Goal: Transaction & Acquisition: Purchase product/service

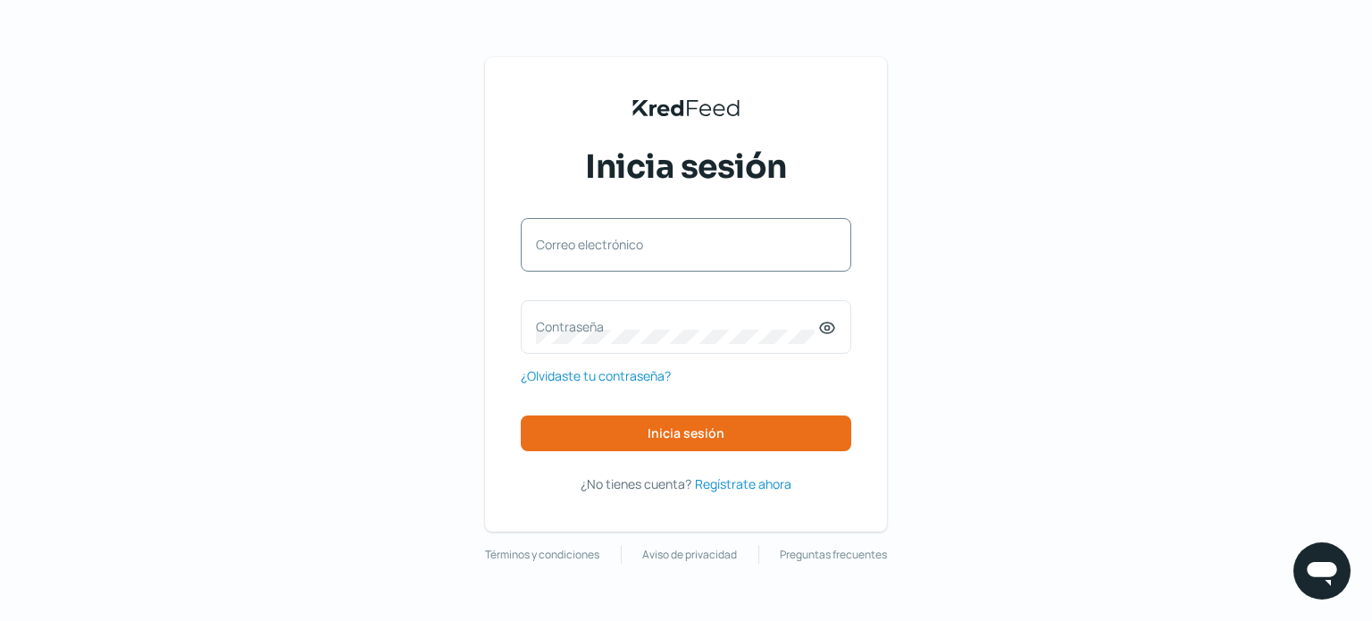
click at [612, 246] on label "Correo electrónico" at bounding box center [677, 244] width 282 height 17
click at [612, 246] on input "Correo electrónico" at bounding box center [686, 254] width 300 height 16
type input "[EMAIL_ADDRESS][DOMAIN_NAME]"
click at [560, 325] on label "Contraseña" at bounding box center [677, 326] width 282 height 17
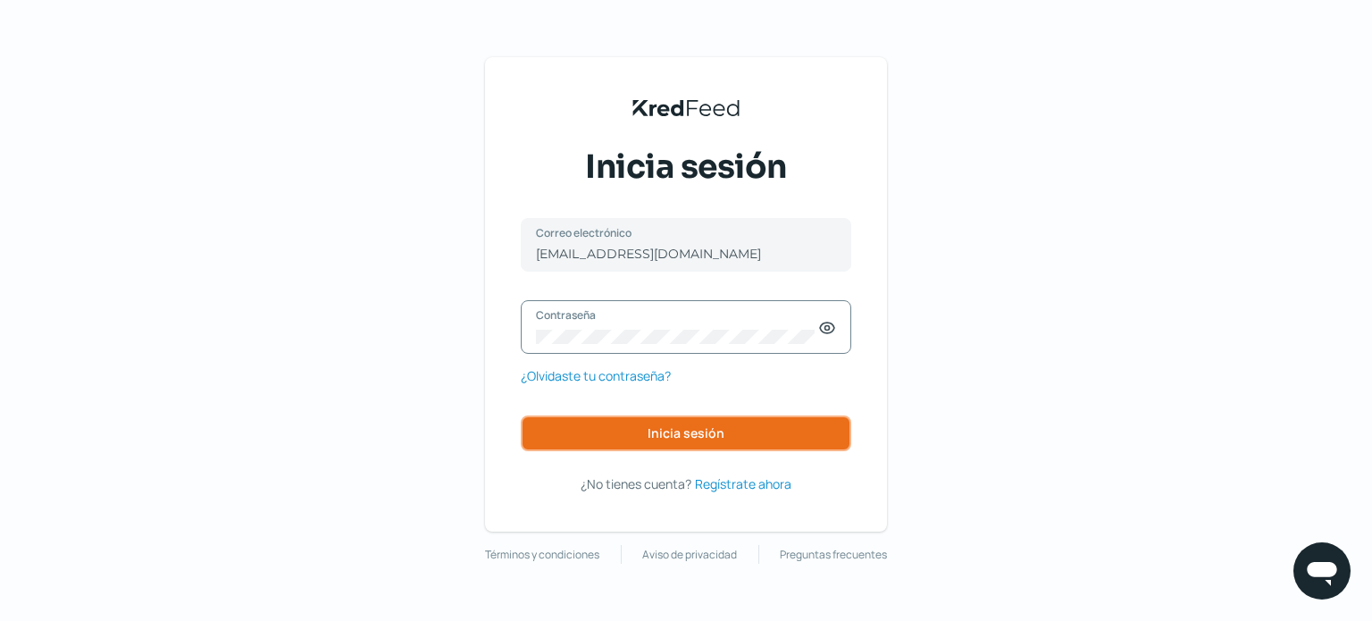
click at [700, 436] on span "Inicia sesión" at bounding box center [685, 433] width 77 height 13
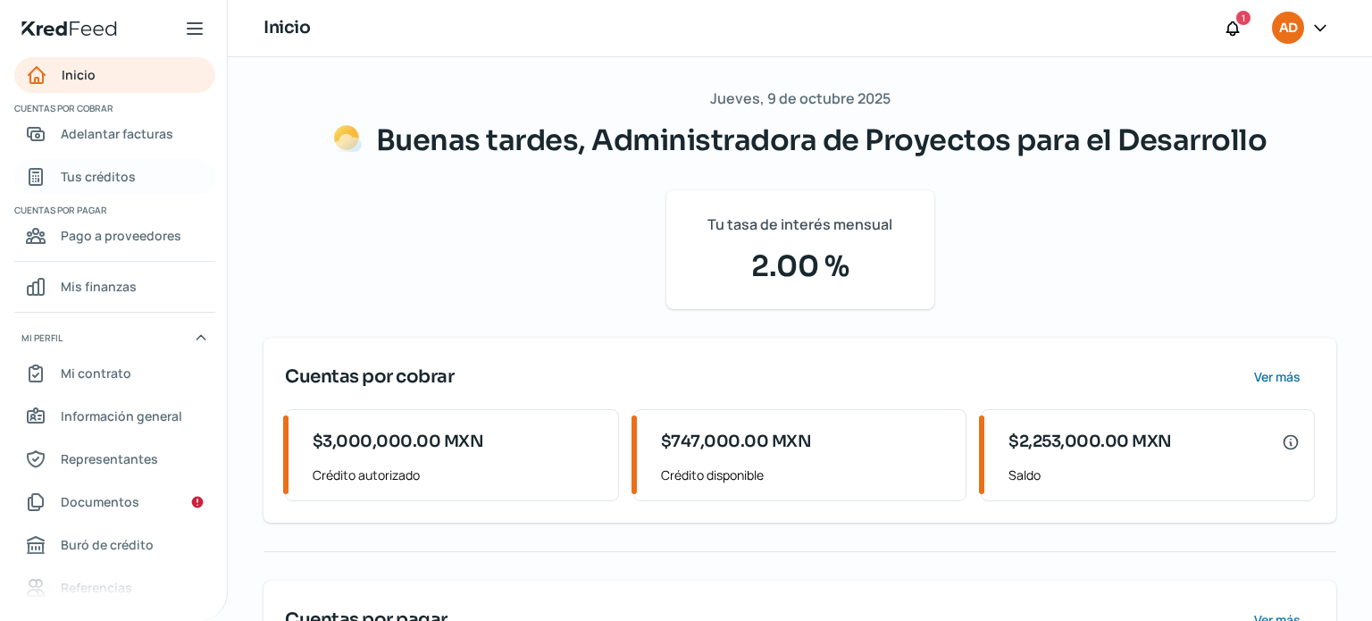
click at [96, 171] on span "Tus créditos" at bounding box center [98, 176] width 75 height 22
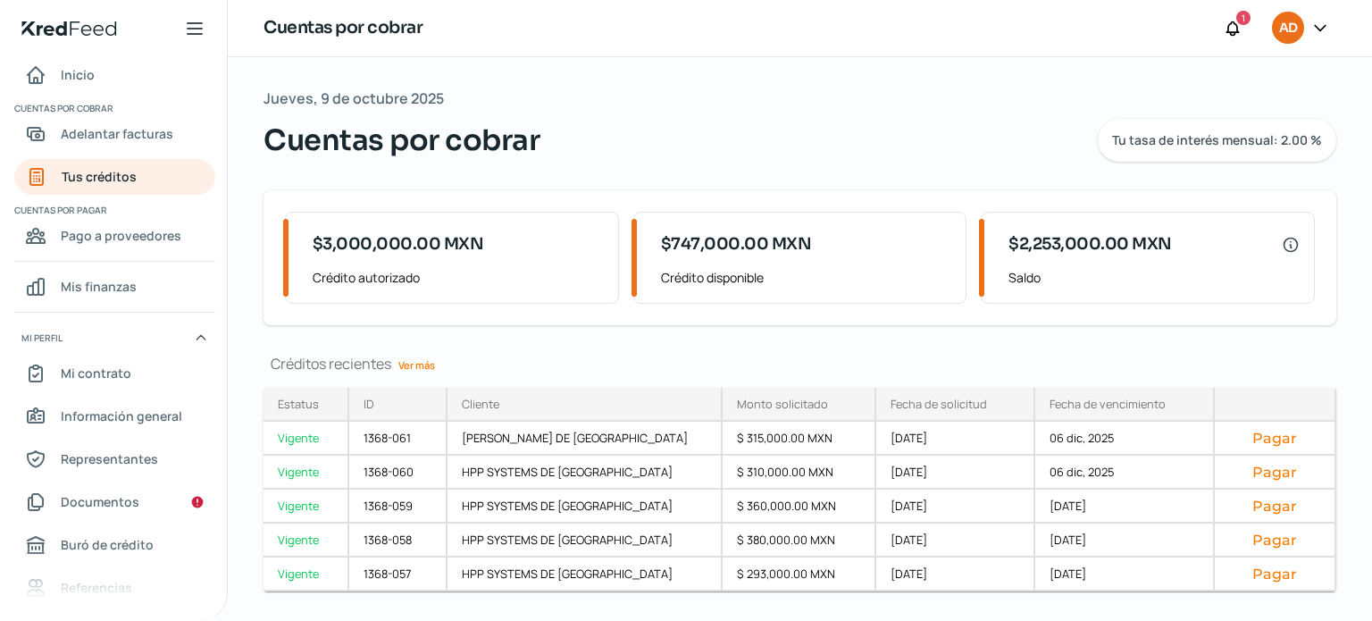
scroll to position [41, 0]
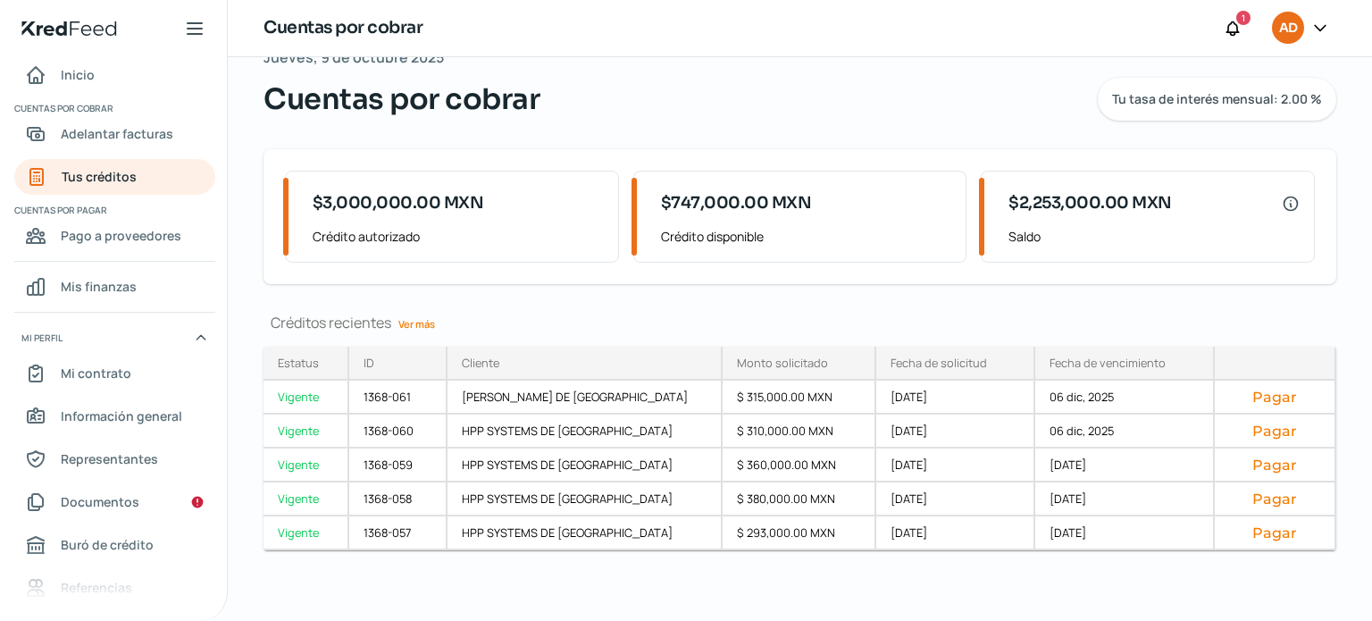
click at [422, 321] on link "Ver más" at bounding box center [416, 324] width 51 height 28
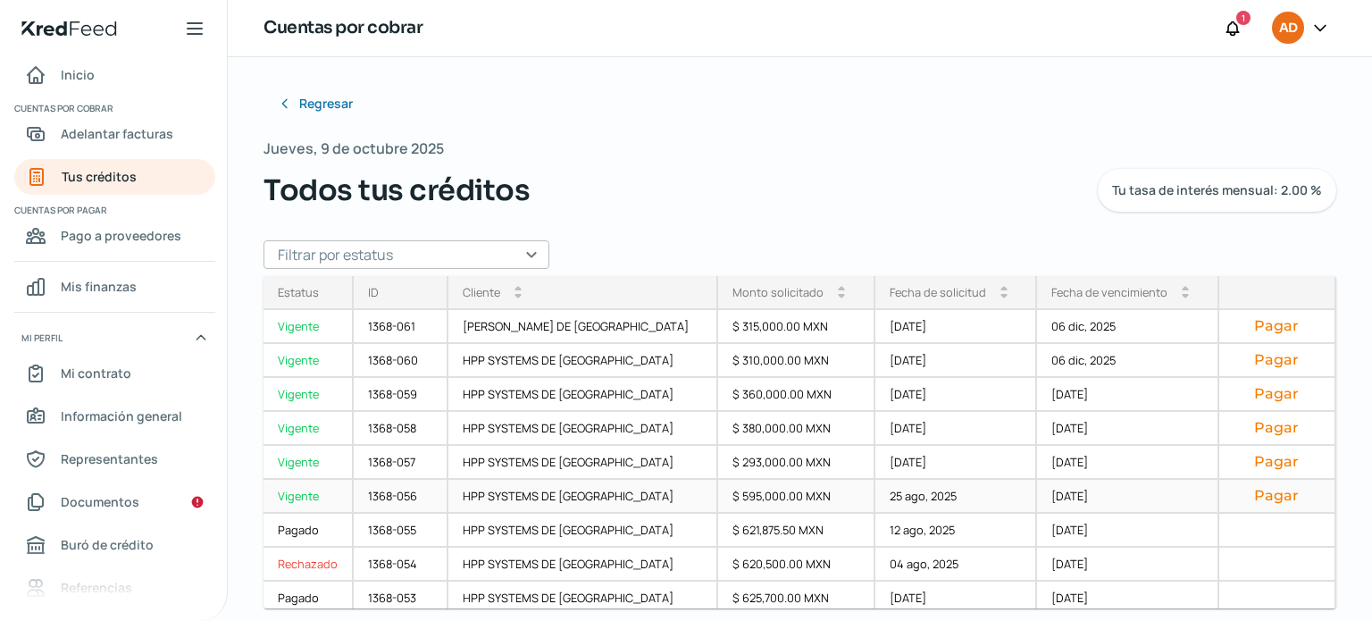
click at [310, 495] on div "Vigente" at bounding box center [308, 497] width 90 height 34
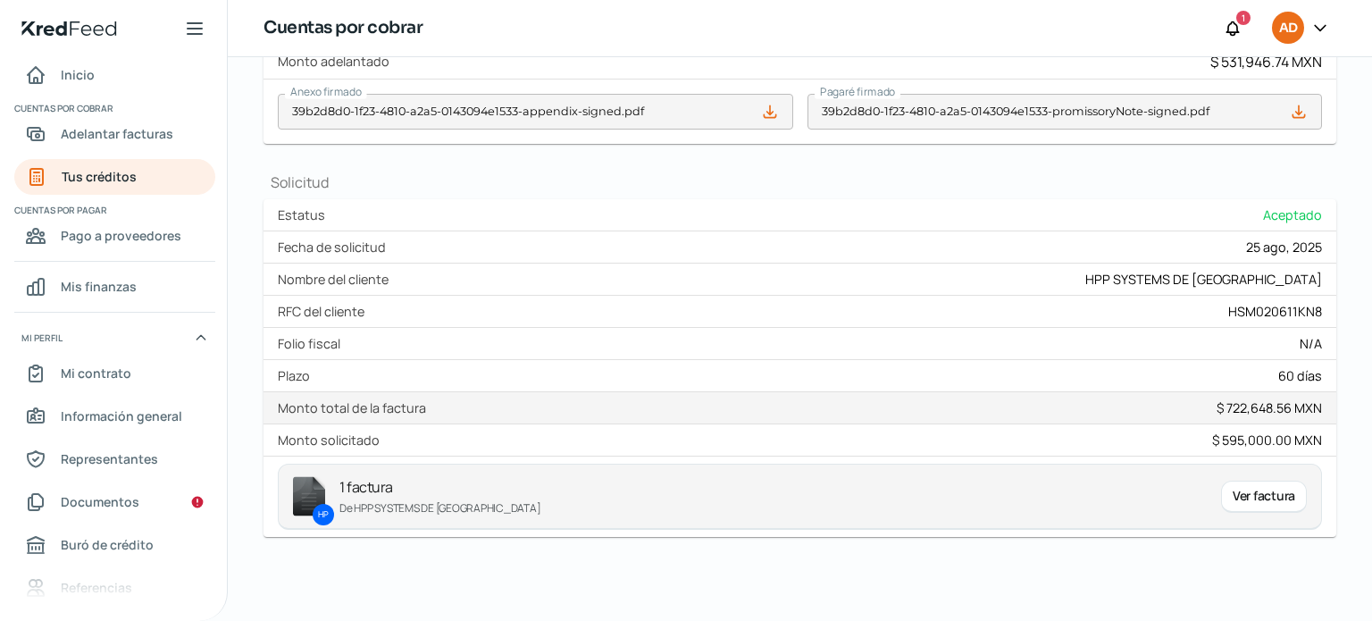
scroll to position [689, 0]
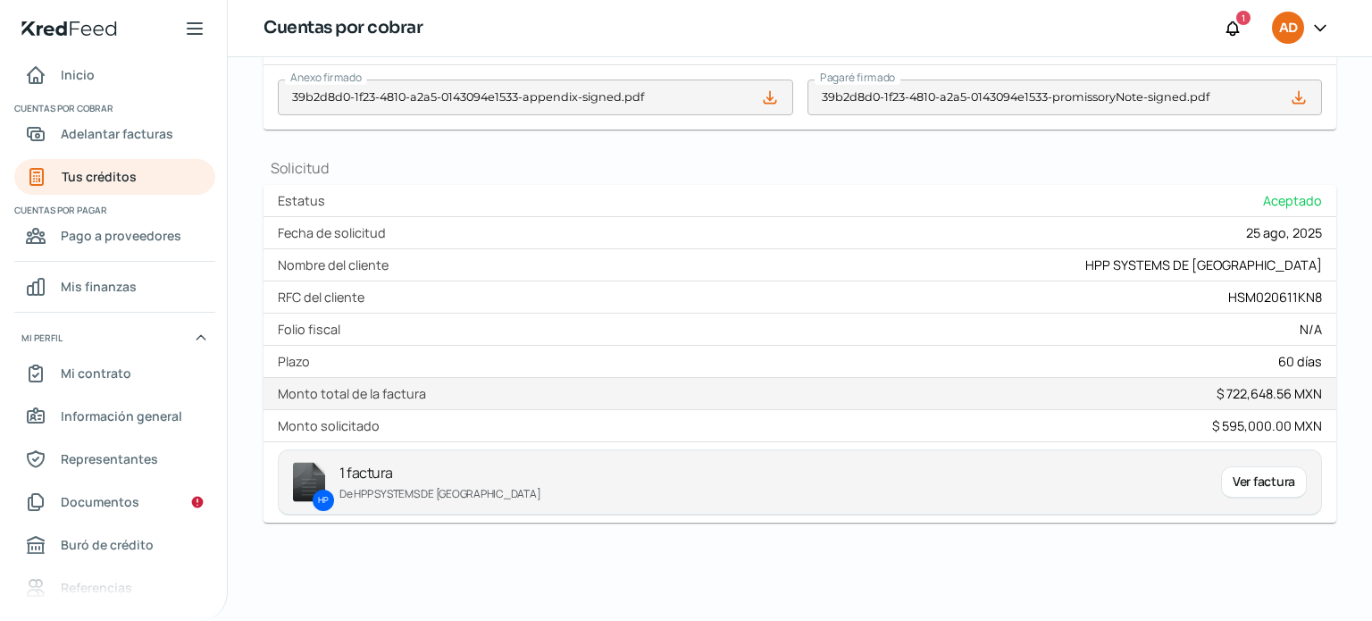
click at [1249, 475] on div "Ver factura" at bounding box center [1264, 482] width 86 height 32
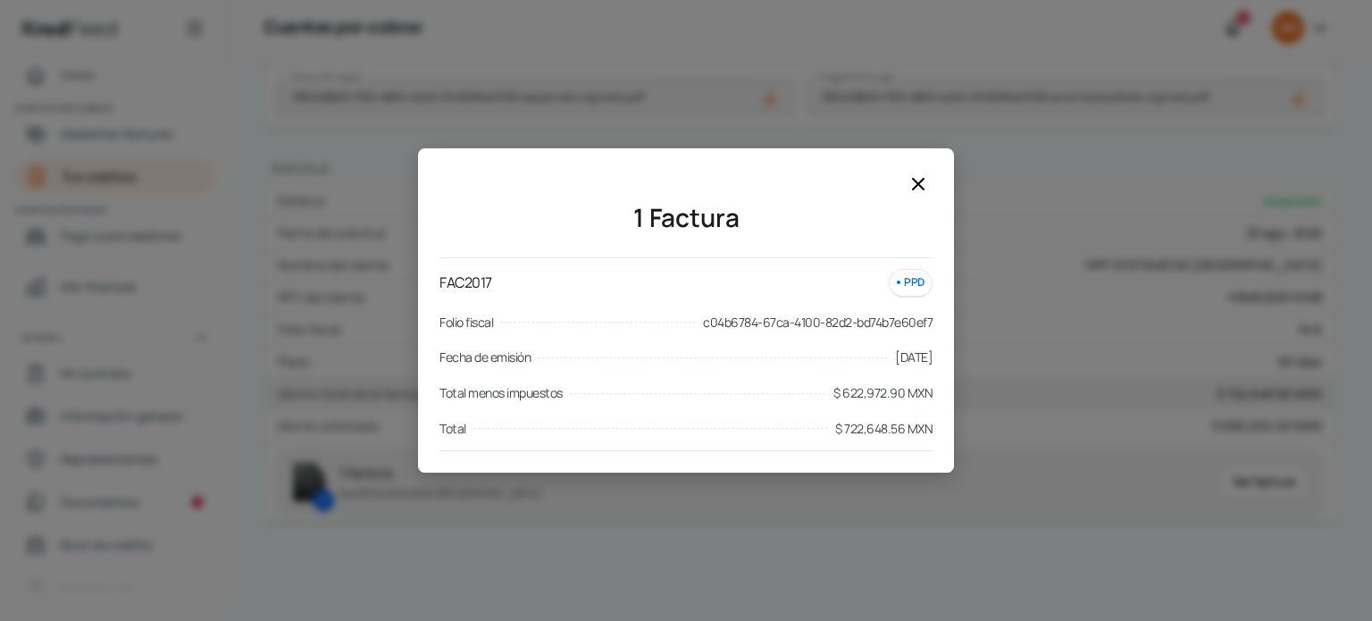
click at [917, 181] on icon at bounding box center [917, 183] width 21 height 21
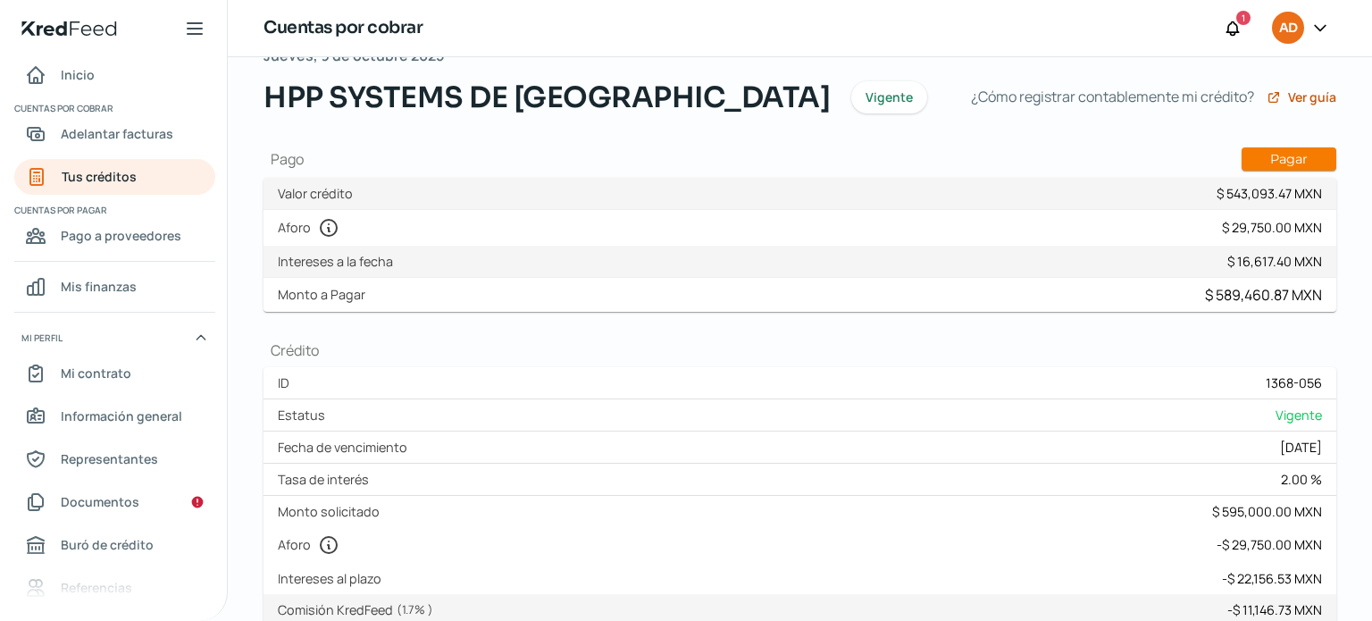
scroll to position [83, 0]
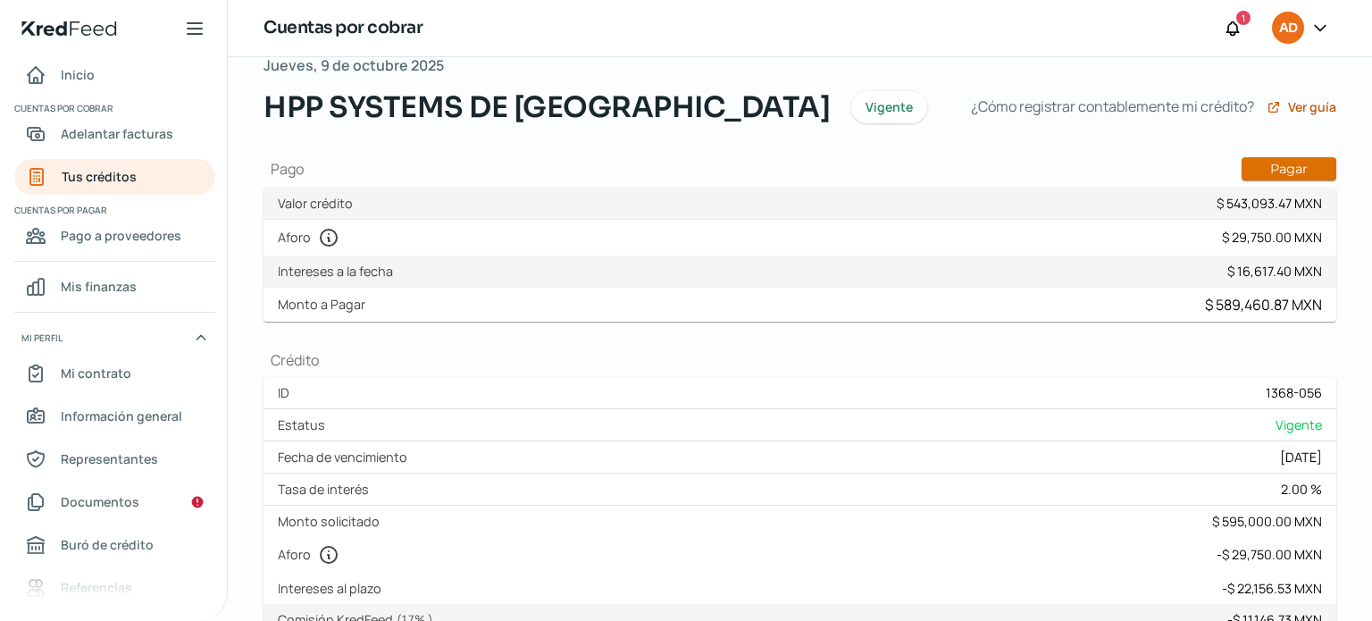
click at [1278, 164] on button "Pagar" at bounding box center [1288, 168] width 95 height 23
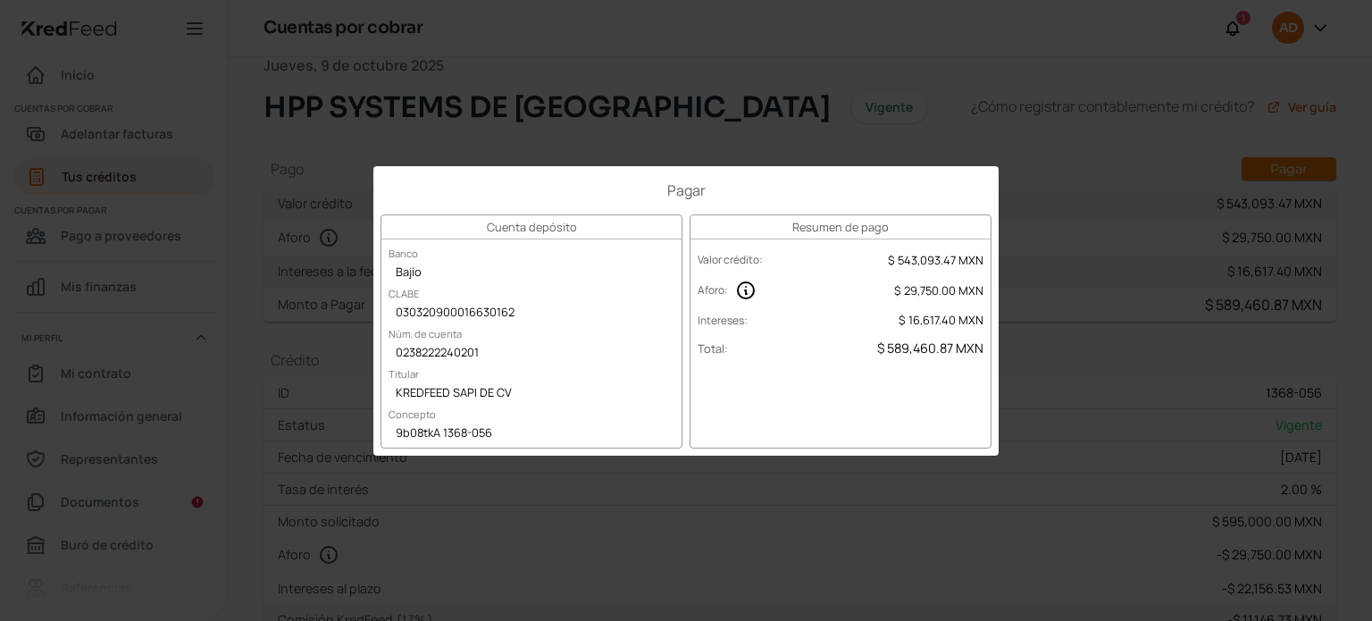
click at [222, 124] on div "Pagar Cuenta depósito Banco Bajío CLABE 030320900016630162 Núm. de cuenta 02382…" at bounding box center [686, 310] width 1372 height 621
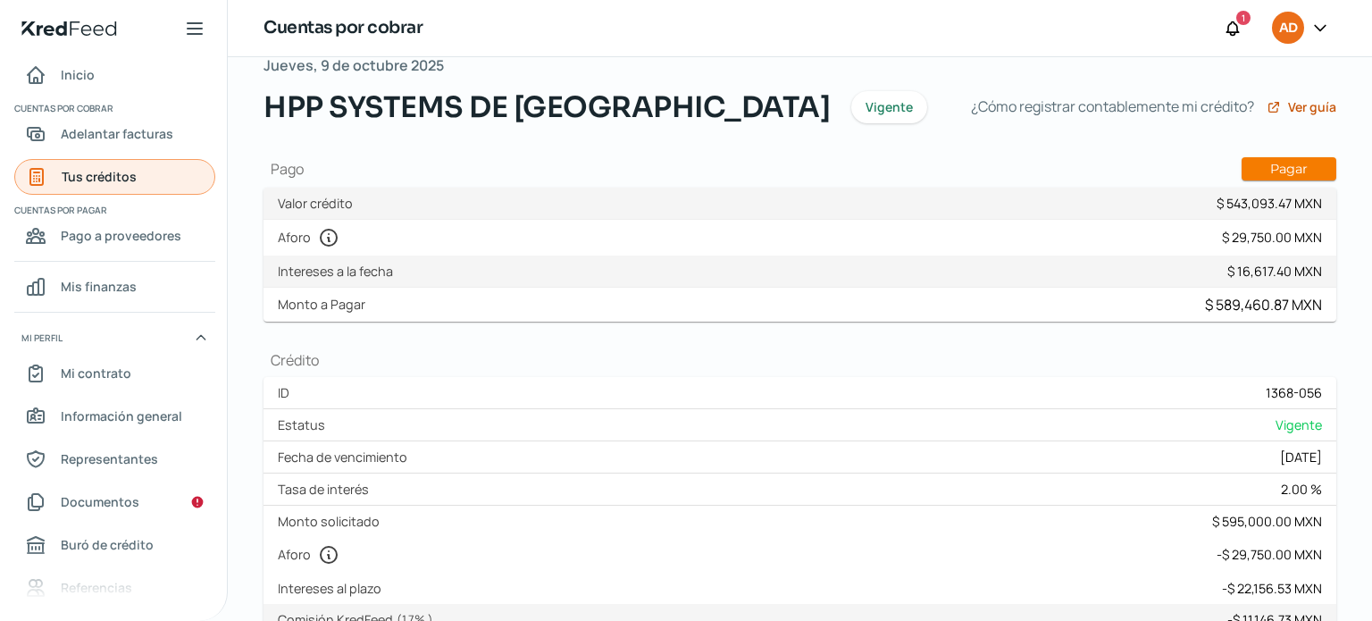
click at [96, 179] on span "Tus créditos" at bounding box center [99, 176] width 75 height 22
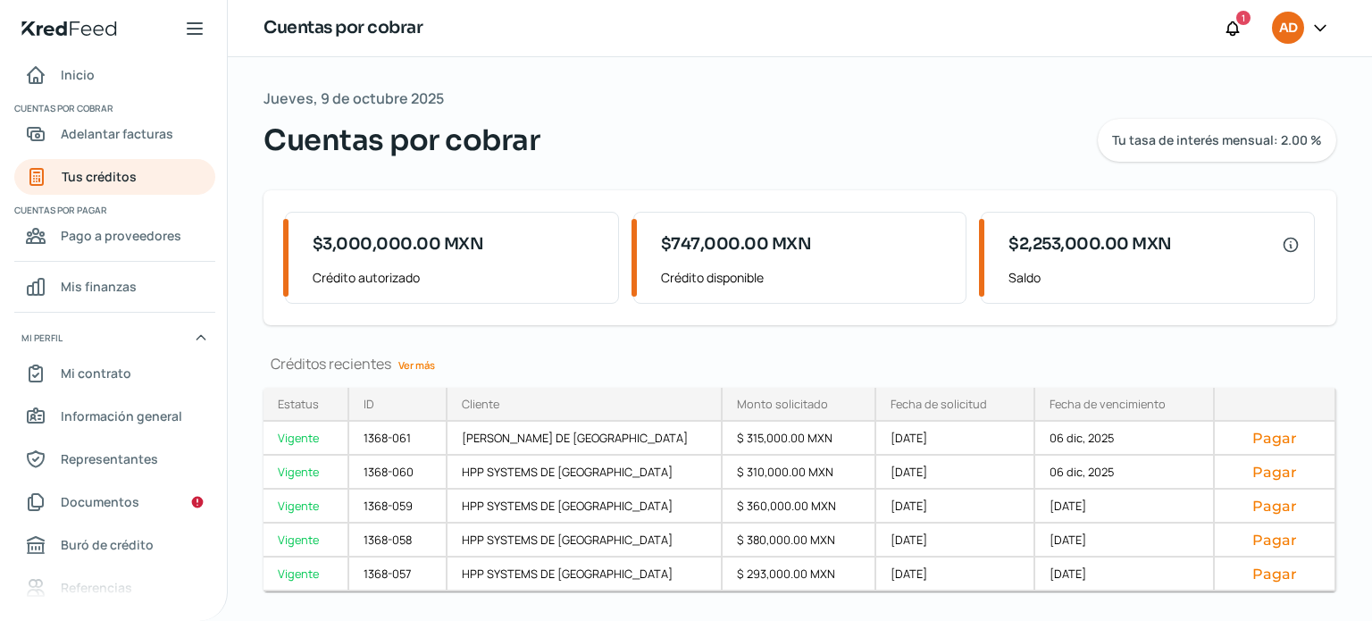
click at [426, 363] on link "Ver más" at bounding box center [416, 365] width 51 height 28
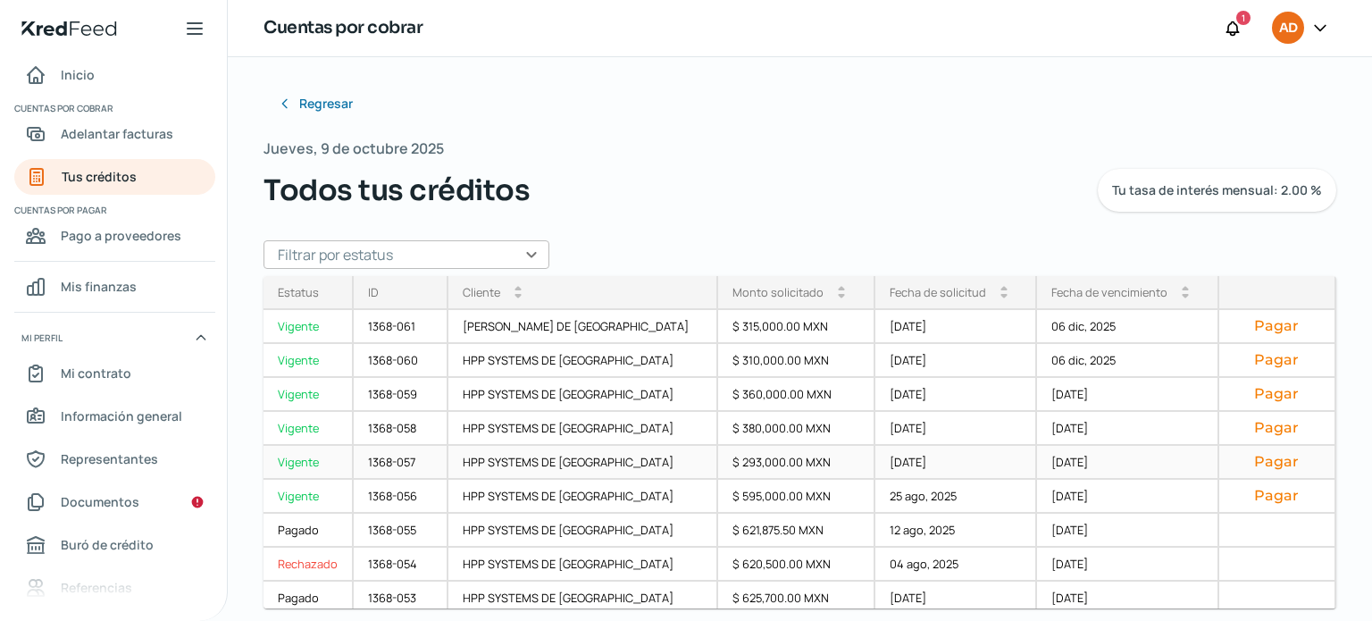
click at [321, 460] on div "Vigente" at bounding box center [308, 463] width 90 height 34
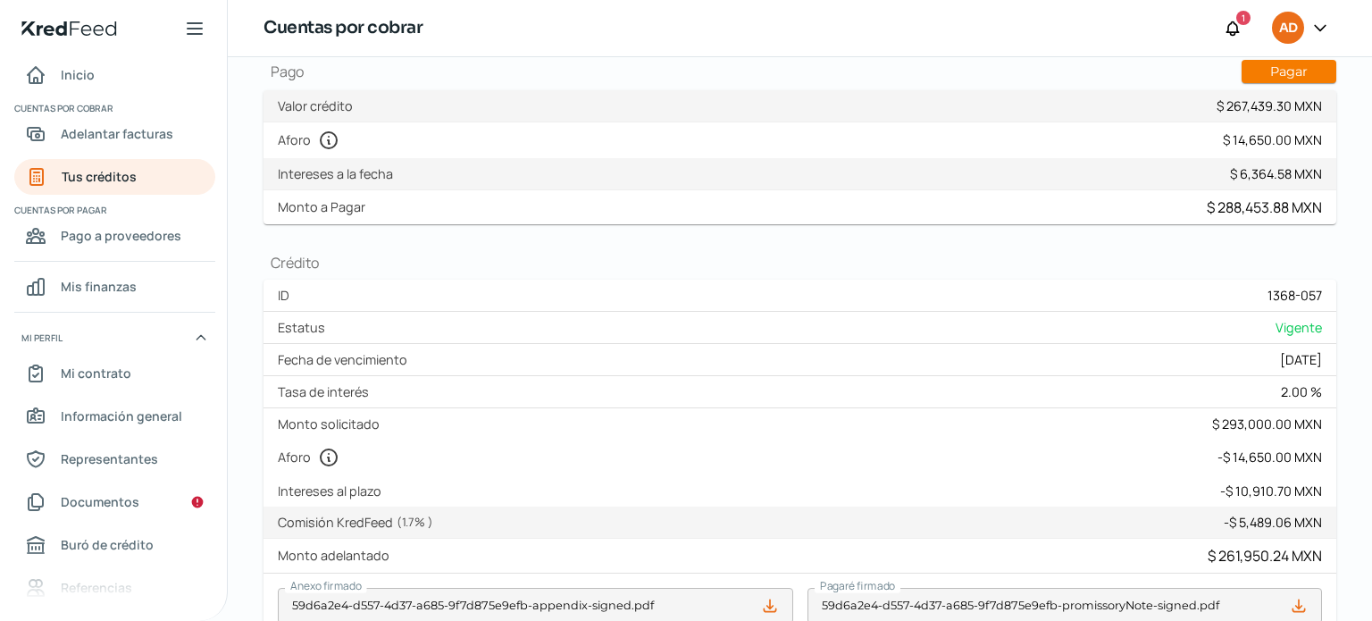
scroll to position [182, 0]
click at [1268, 71] on button "Pagar" at bounding box center [1288, 69] width 95 height 23
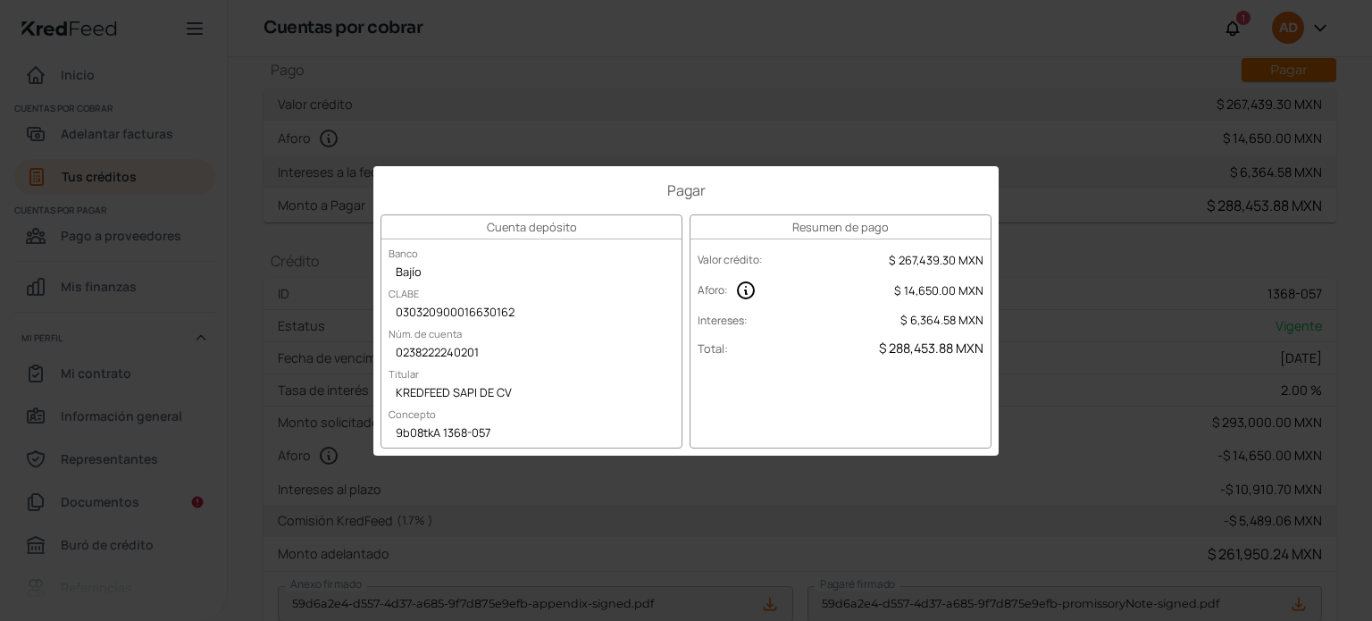
click at [246, 232] on div "Pagar Cuenta depósito Banco Bajío CLABE 030320900016630162 Núm. de cuenta 02382…" at bounding box center [686, 310] width 1372 height 621
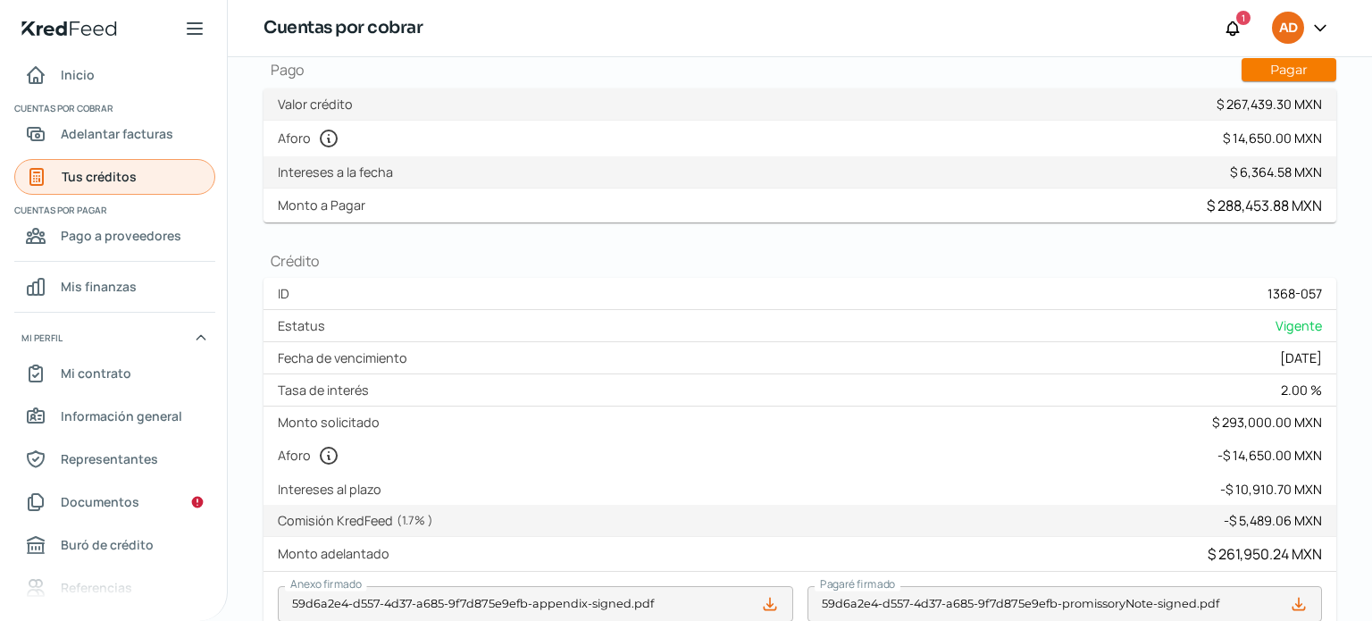
click at [126, 177] on span "Tus créditos" at bounding box center [99, 176] width 75 height 22
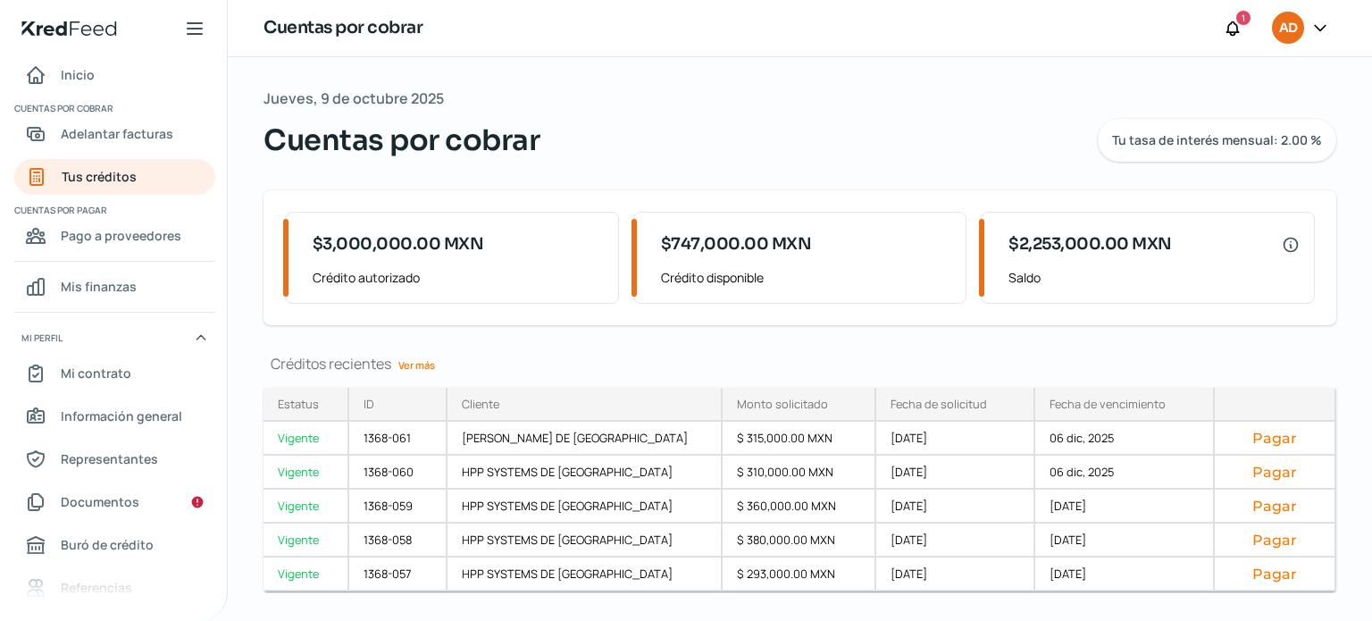
click at [413, 360] on link "Ver más" at bounding box center [416, 365] width 51 height 28
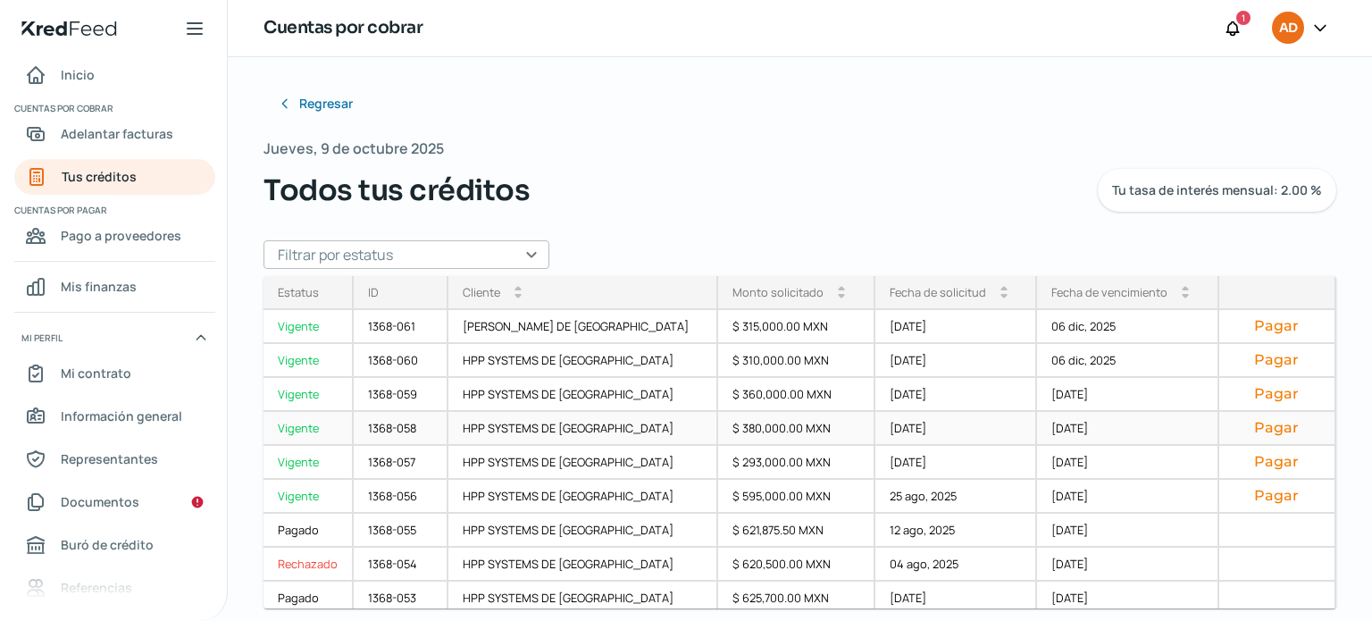
click at [307, 435] on div "Vigente" at bounding box center [308, 429] width 90 height 34
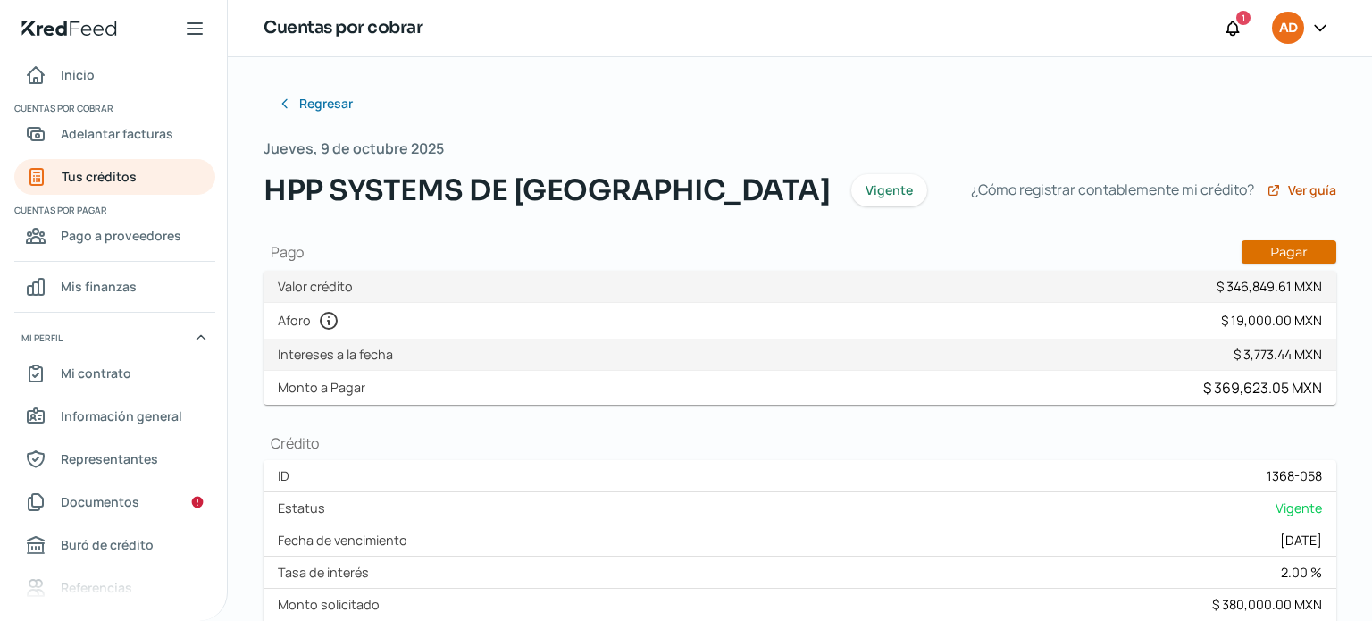
click at [1287, 246] on button "Pagar" at bounding box center [1288, 251] width 95 height 23
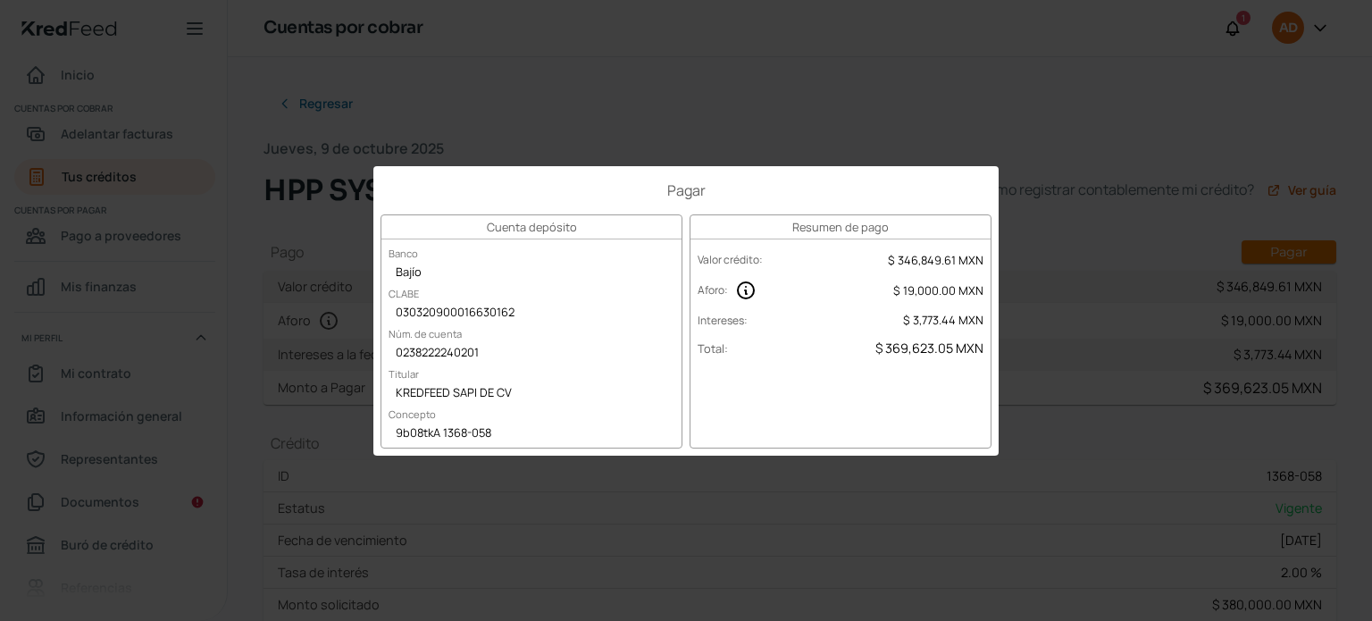
click at [221, 275] on div "Pagar Cuenta depósito Banco Bajío CLABE 030320900016630162 Núm. de cuenta 02382…" at bounding box center [686, 310] width 1372 height 621
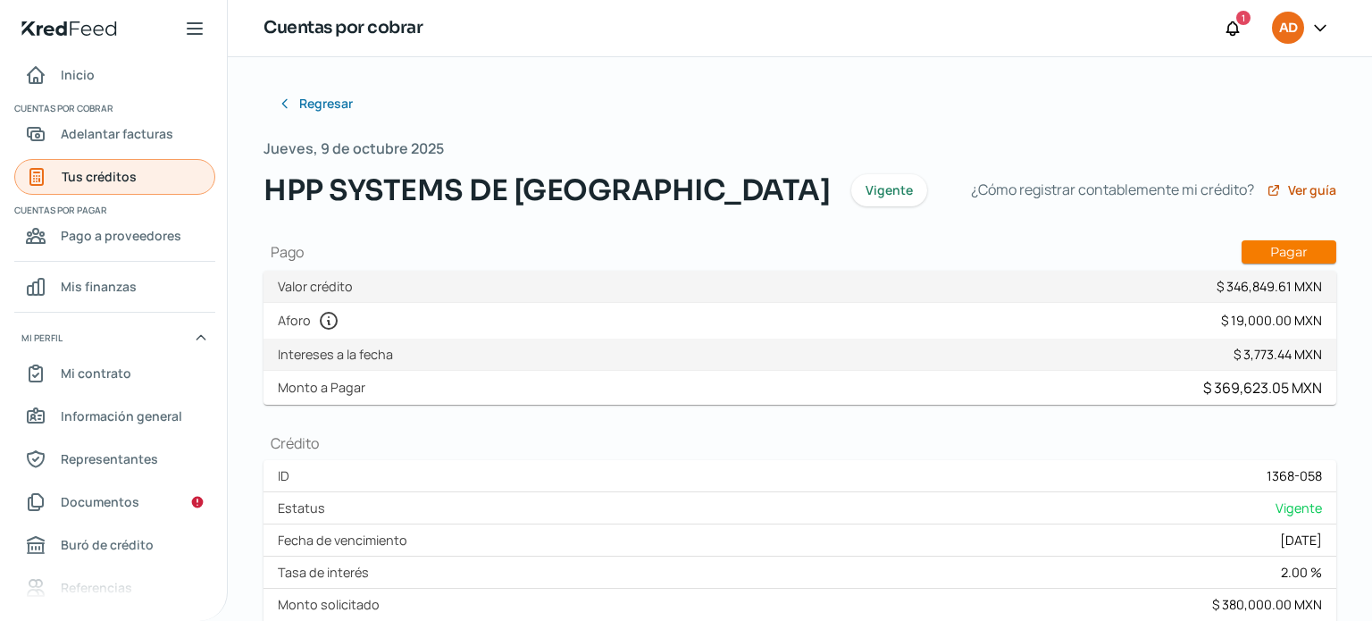
click at [107, 174] on span "Tus créditos" at bounding box center [99, 176] width 75 height 22
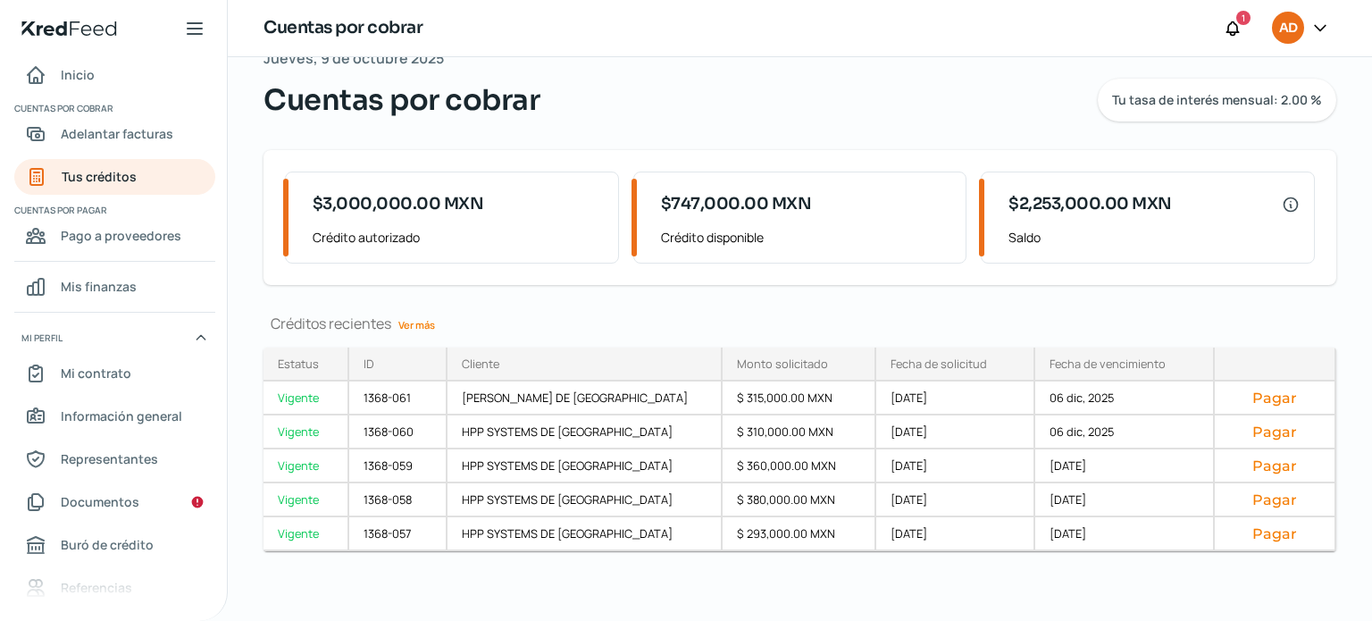
scroll to position [41, 0]
click at [422, 320] on link "Ver más" at bounding box center [416, 324] width 51 height 28
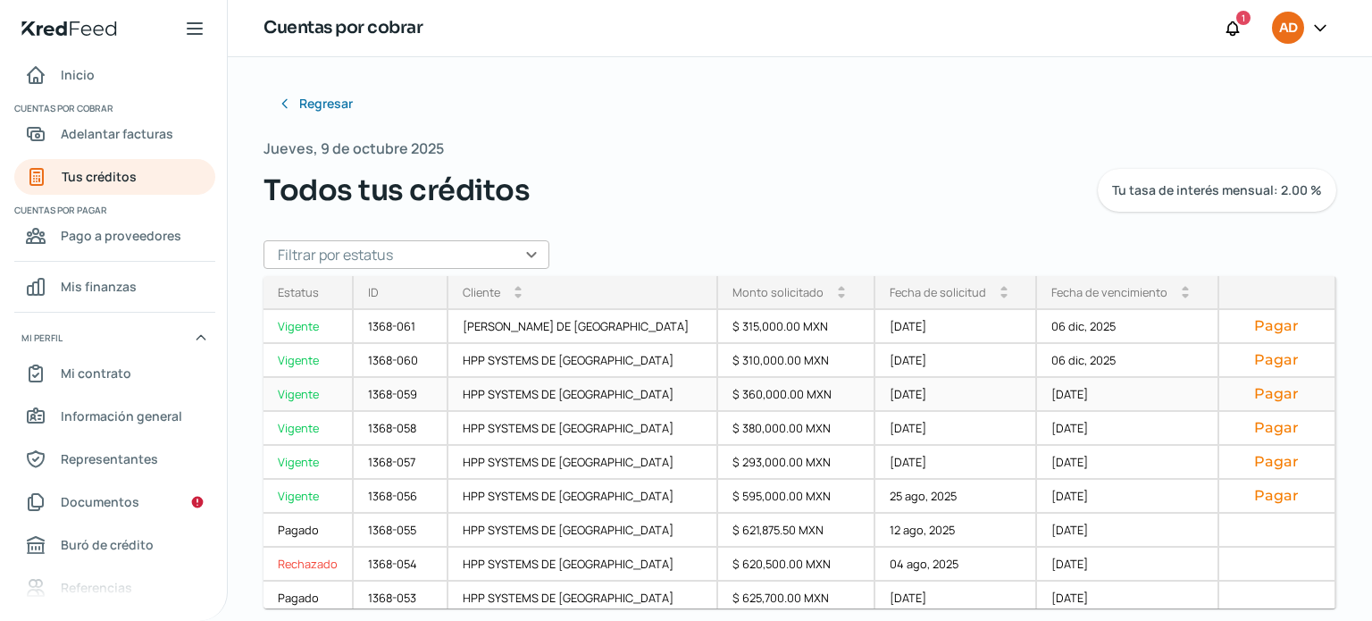
click at [317, 396] on div "Vigente" at bounding box center [308, 395] width 90 height 34
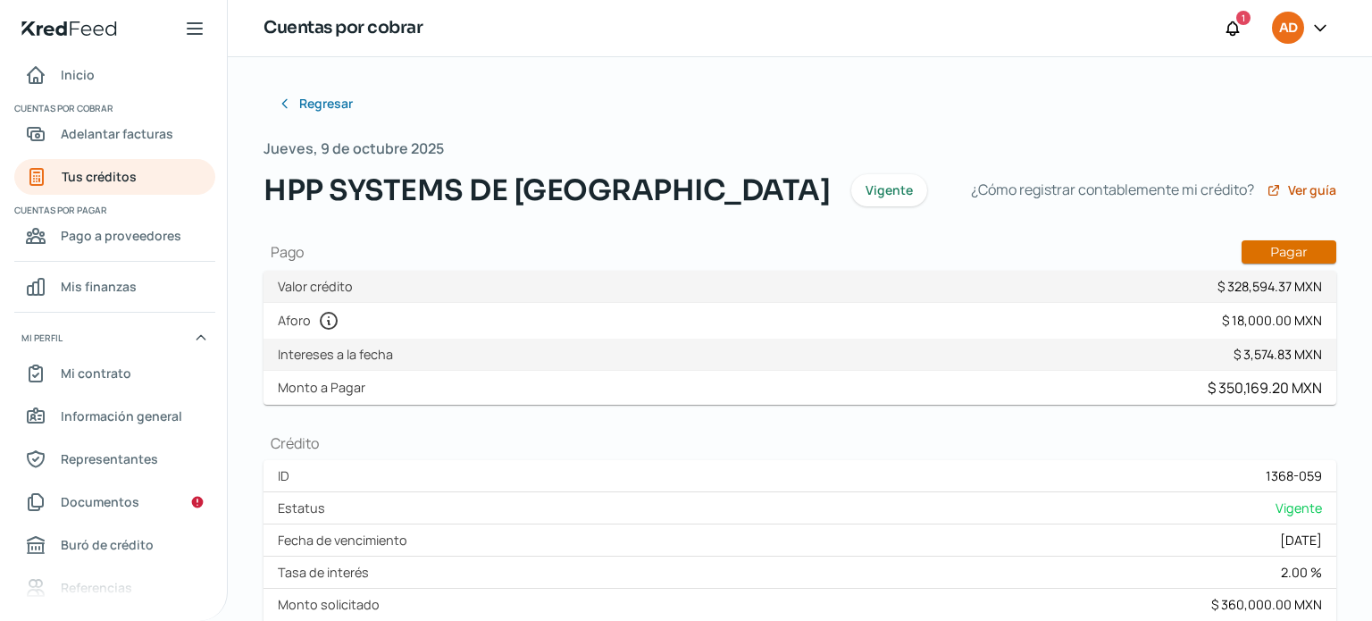
click at [1273, 253] on button "Pagar" at bounding box center [1288, 251] width 95 height 23
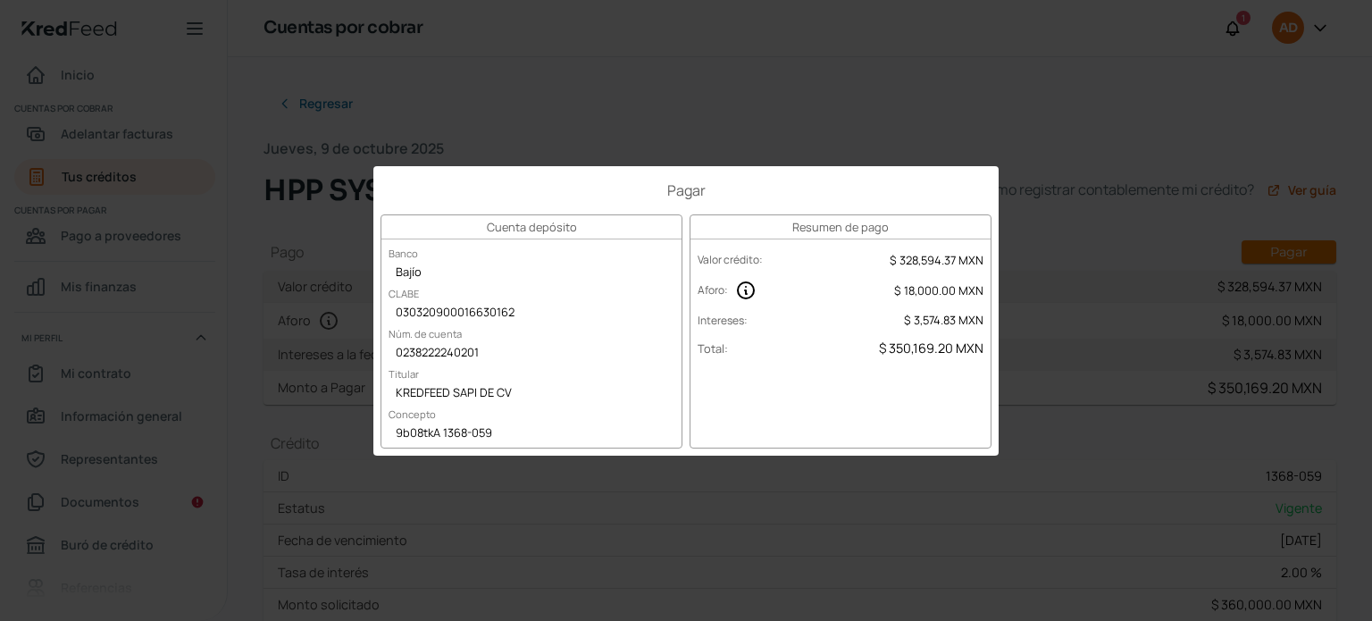
click at [212, 264] on div "Pagar Cuenta depósito Banco Bajío CLABE 030320900016630162 Núm. de cuenta 02382…" at bounding box center [686, 310] width 1372 height 621
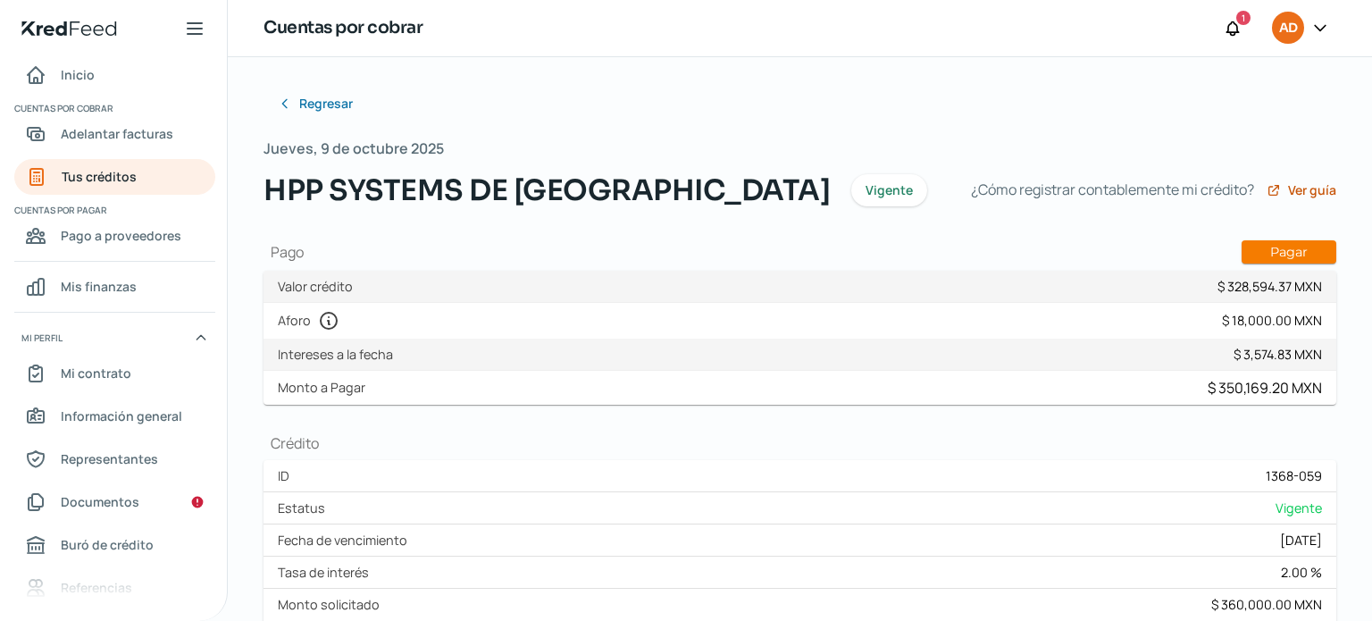
click at [1324, 22] on icon at bounding box center [1320, 28] width 18 height 18
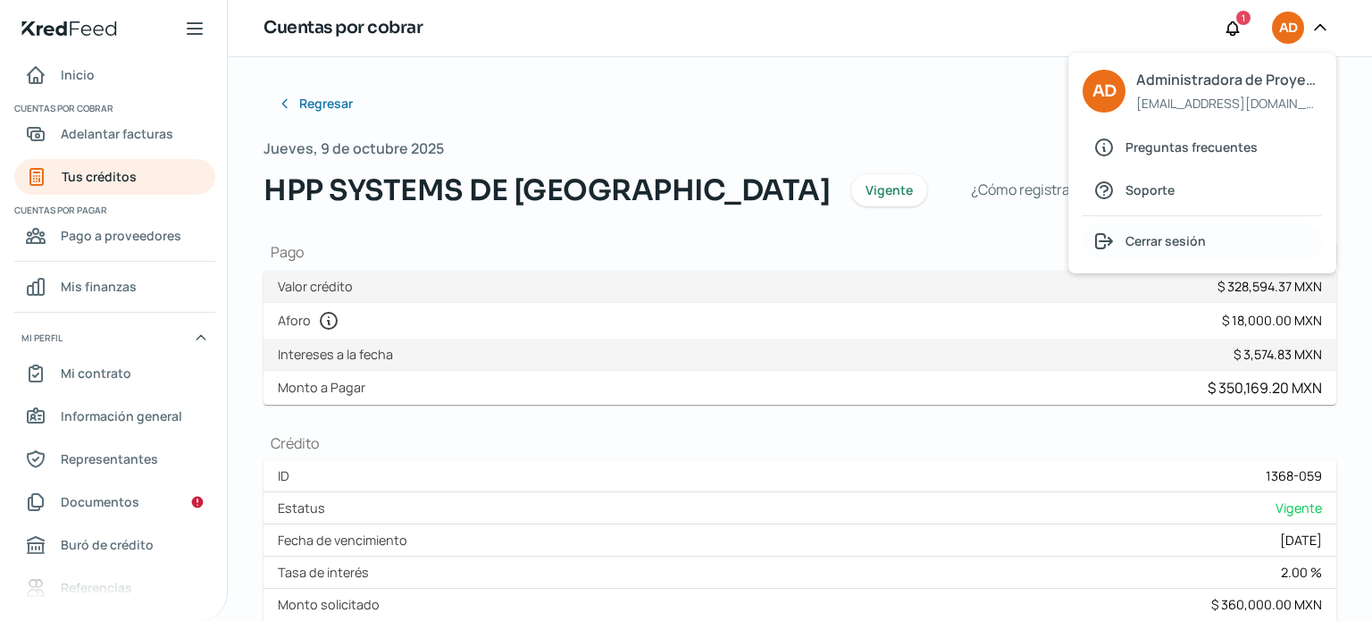
click at [1173, 235] on span "Cerrar sesión" at bounding box center [1165, 241] width 80 height 22
